Goal: Check status: Check status

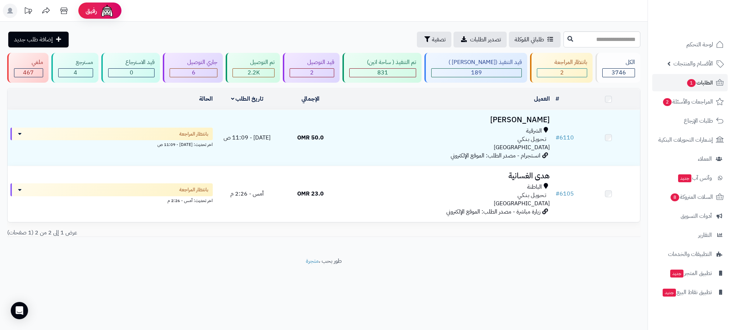
click at [560, 72] on span "2" at bounding box center [562, 72] width 4 height 9
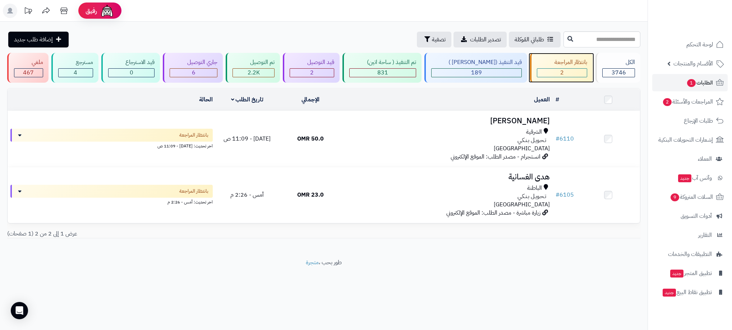
click at [560, 72] on span "2" at bounding box center [562, 72] width 4 height 9
click at [549, 67] on div "بانتظار المراجعة 2" at bounding box center [561, 68] width 63 height 30
